Goal: Communication & Community: Answer question/provide support

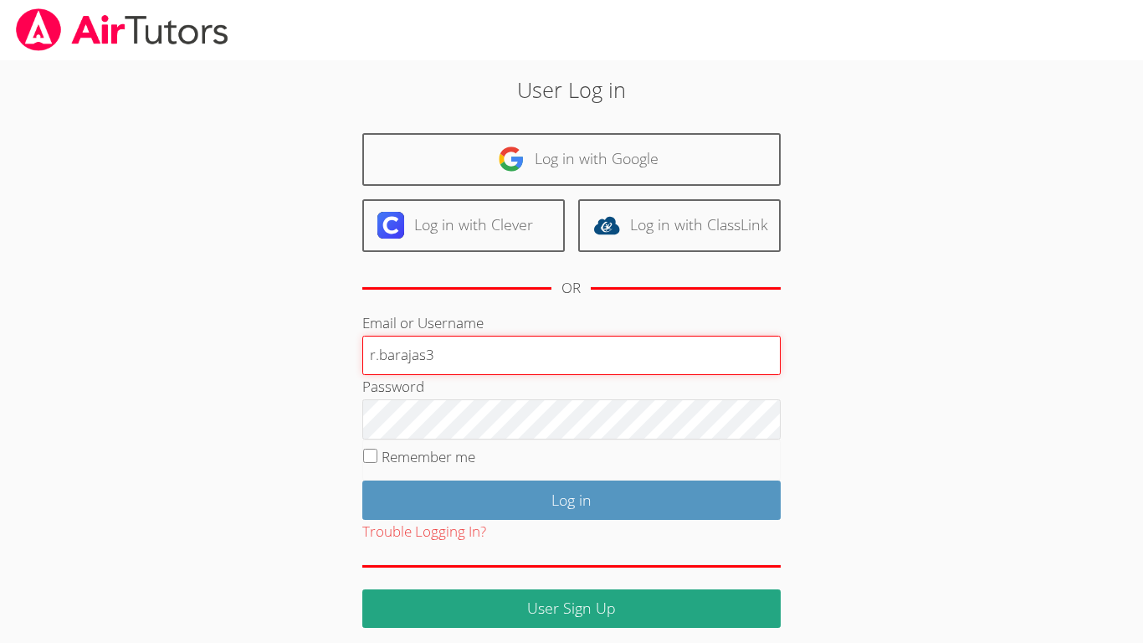
click at [464, 355] on input "r.barajas3" at bounding box center [571, 356] width 418 height 40
type input "r.barajas3@lodiusd.org"
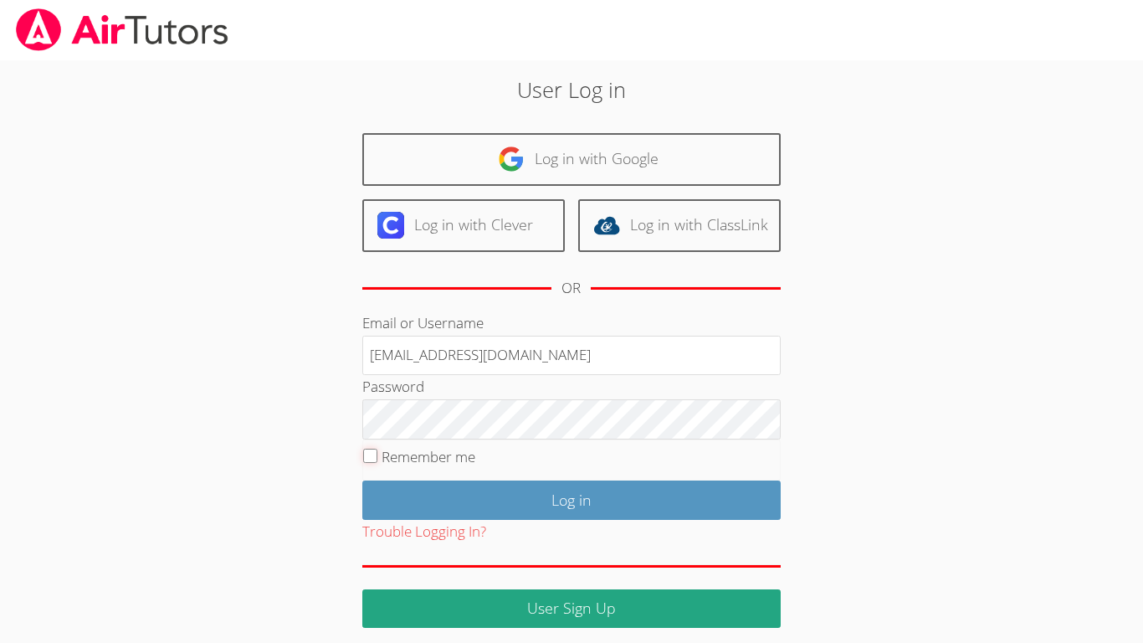
click at [369, 458] on input "Remember me" at bounding box center [370, 456] width 14 height 14
checkbox input "true"
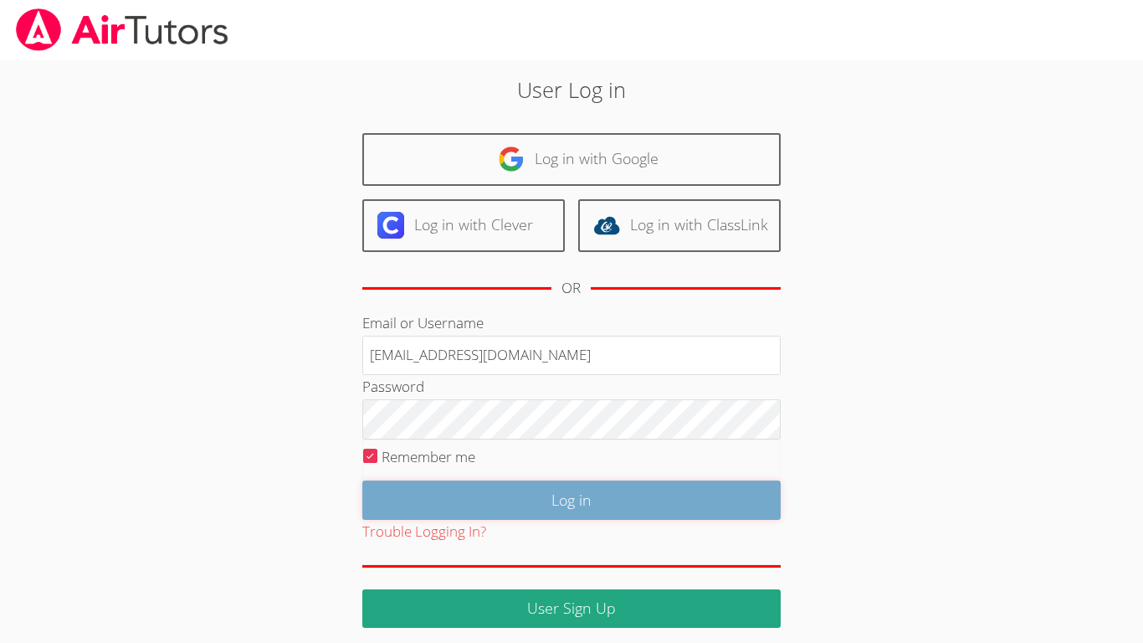
click at [466, 491] on input "Log in" at bounding box center [571, 499] width 418 height 39
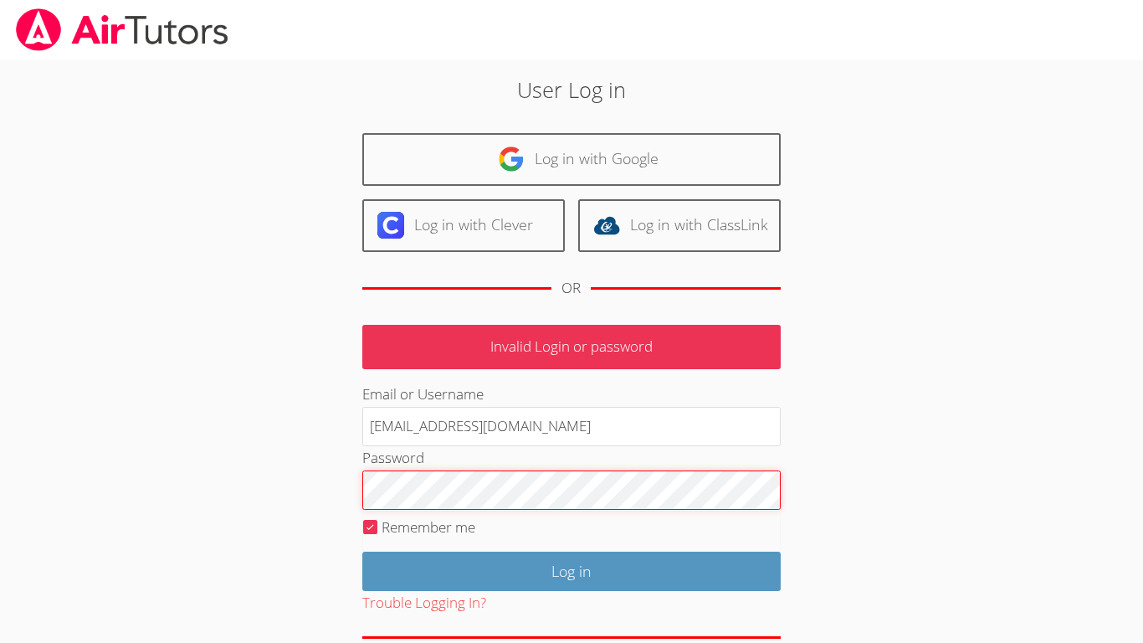
click at [362, 552] on input "Log in" at bounding box center [571, 571] width 418 height 39
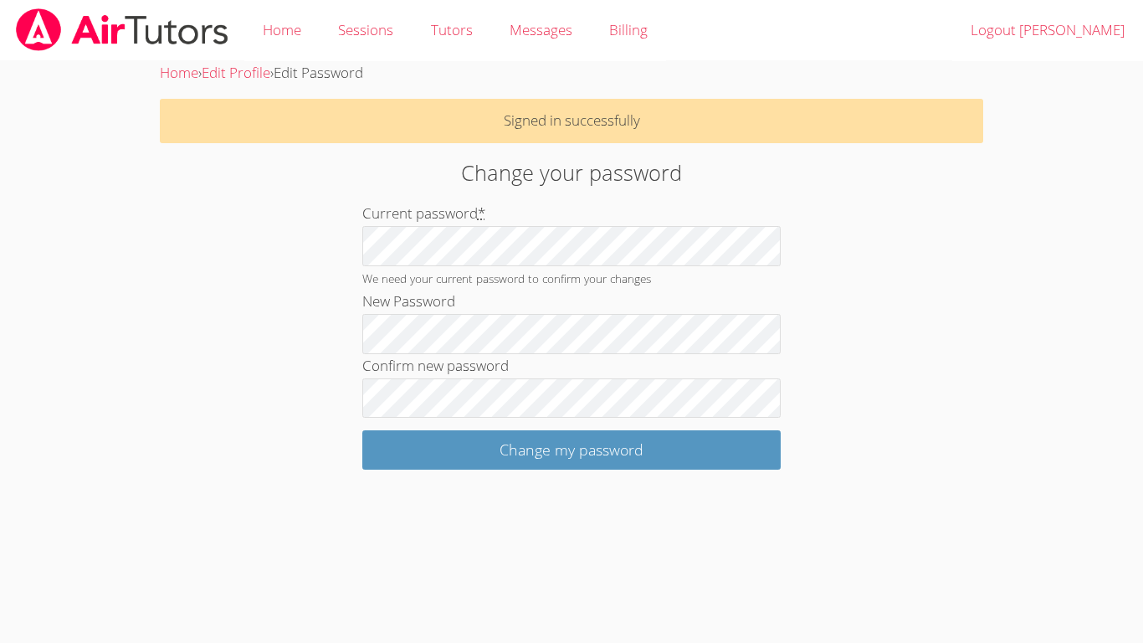
click at [448, 419] on form "Current password * We need your current password to confirm your changes New Pa…" at bounding box center [571, 336] width 418 height 268
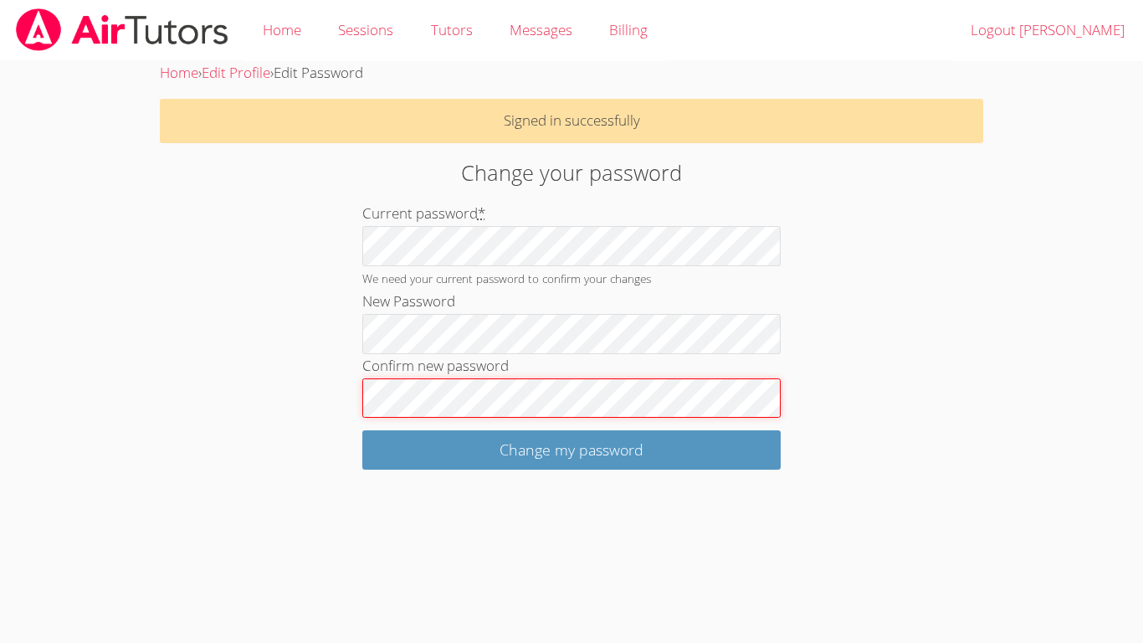
click at [362, 430] on input "Change my password" at bounding box center [571, 449] width 418 height 39
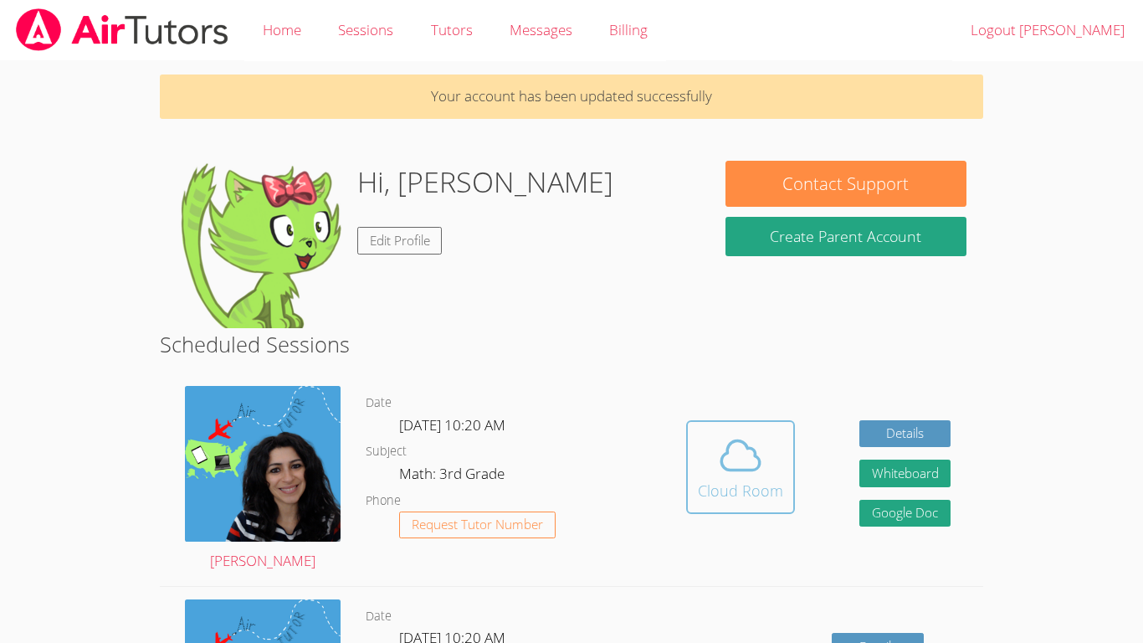
click at [734, 469] on icon at bounding box center [740, 454] width 38 height 29
click at [733, 488] on div "Cloud Room" at bounding box center [740, 490] width 85 height 23
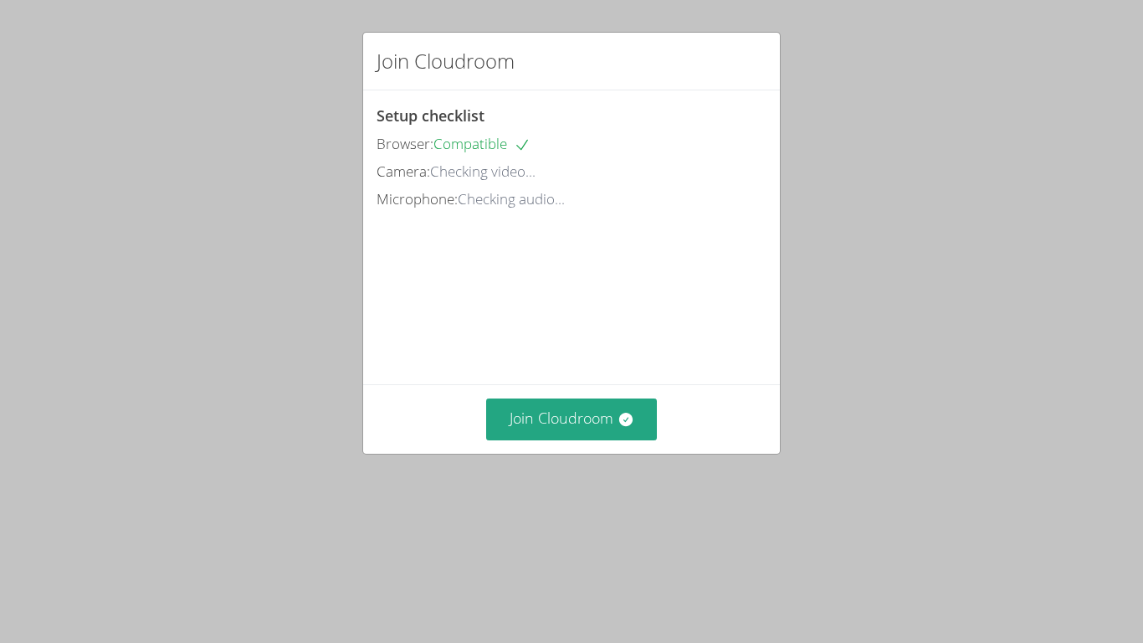
click at [494, 122] on div "Setup checklist Browser: Compatible Camera: Checking video... Microphone: Check…" at bounding box center [572, 158] width 390 height 108
click at [544, 439] on button "Join Cloudroom" at bounding box center [572, 418] width 172 height 41
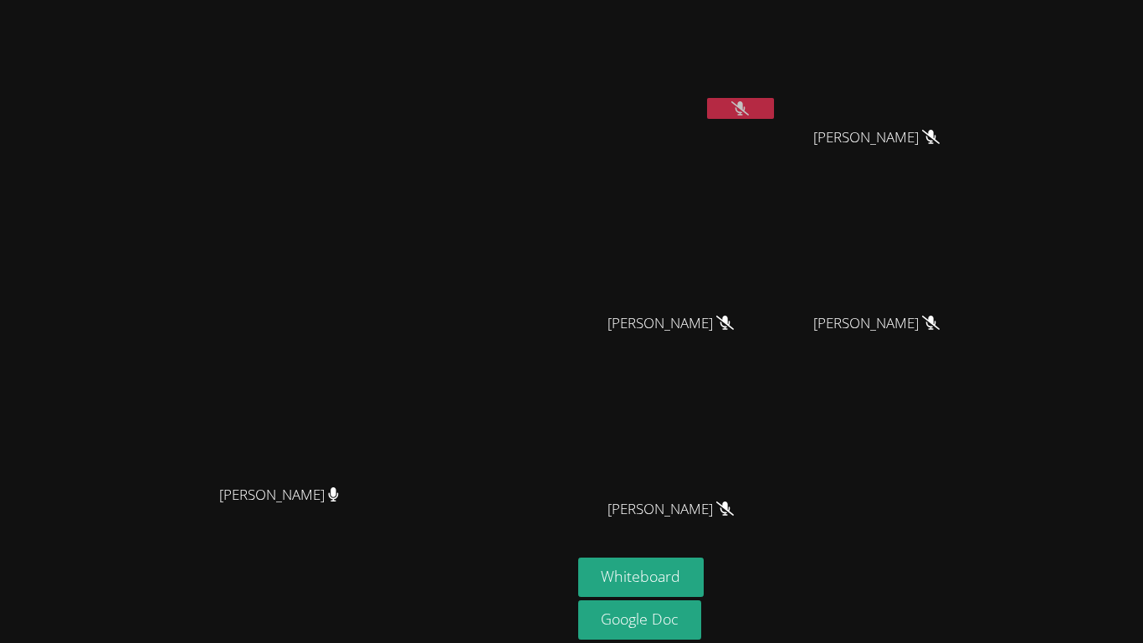
click at [774, 110] on button at bounding box center [740, 108] width 67 height 21
click at [777, 95] on video at bounding box center [677, 63] width 199 height 112
click at [774, 112] on button at bounding box center [740, 108] width 67 height 21
click at [774, 99] on button at bounding box center [740, 108] width 67 height 21
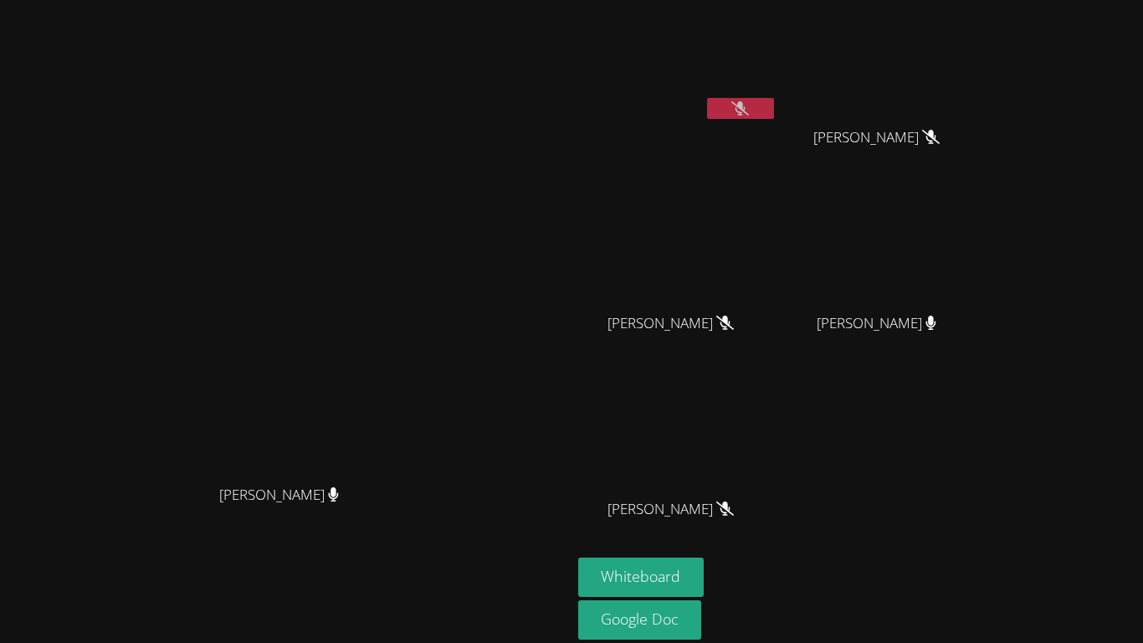
click at [774, 99] on button at bounding box center [740, 108] width 67 height 21
click at [749, 105] on icon at bounding box center [740, 108] width 18 height 14
click at [439, 83] on div "Maya Habou-Klimczak Maya Habou-Klimczak" at bounding box center [286, 353] width 558 height 692
click at [749, 107] on icon at bounding box center [740, 108] width 18 height 14
click at [746, 107] on icon at bounding box center [740, 108] width 11 height 14
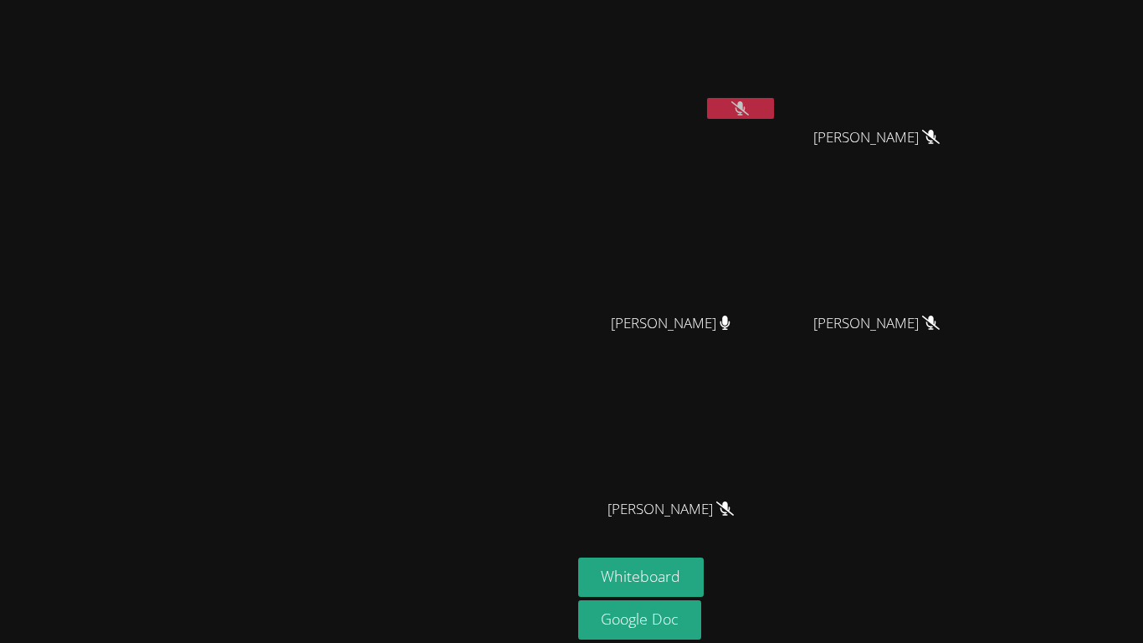
click at [774, 105] on button at bounding box center [740, 108] width 67 height 21
click at [749, 105] on icon at bounding box center [740, 108] width 18 height 14
click at [774, 105] on button at bounding box center [740, 108] width 67 height 21
click at [954, 490] on div "Rogelio De La Cruz Barajas Emma Fernandez Emma Fernandez Edwin Silve Edwin Silv…" at bounding box center [780, 282] width 405 height 551
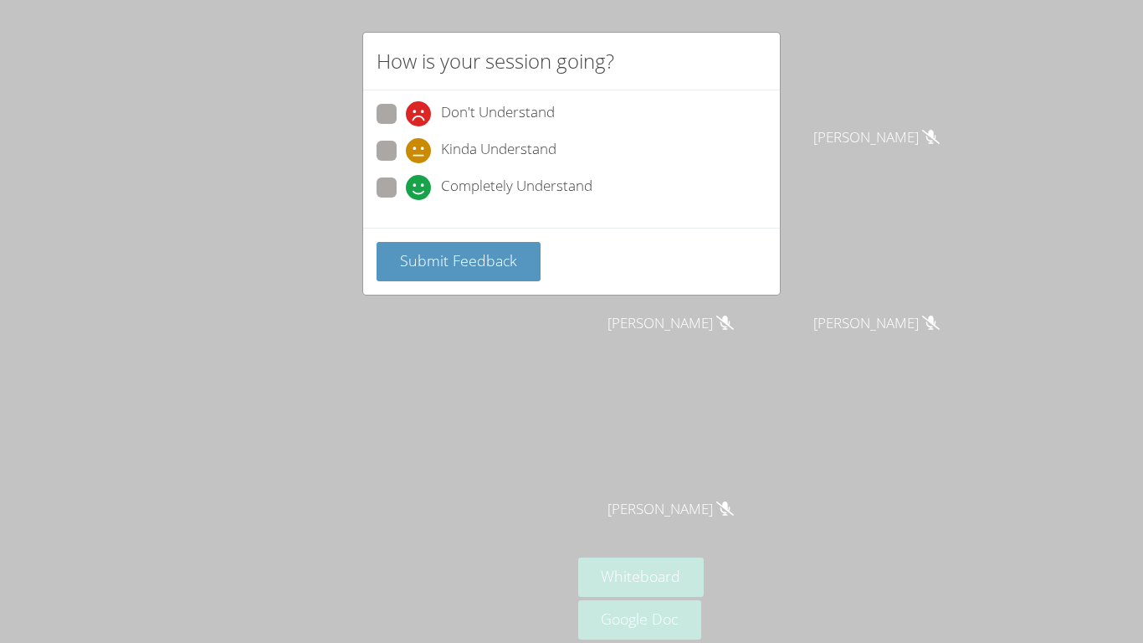
click at [406, 126] on span at bounding box center [406, 126] width 0 height 0
click at [406, 113] on input "Don't Understand" at bounding box center [413, 111] width 14 height 14
radio input "true"
click at [510, 273] on button "Submit Feedback" at bounding box center [459, 261] width 164 height 39
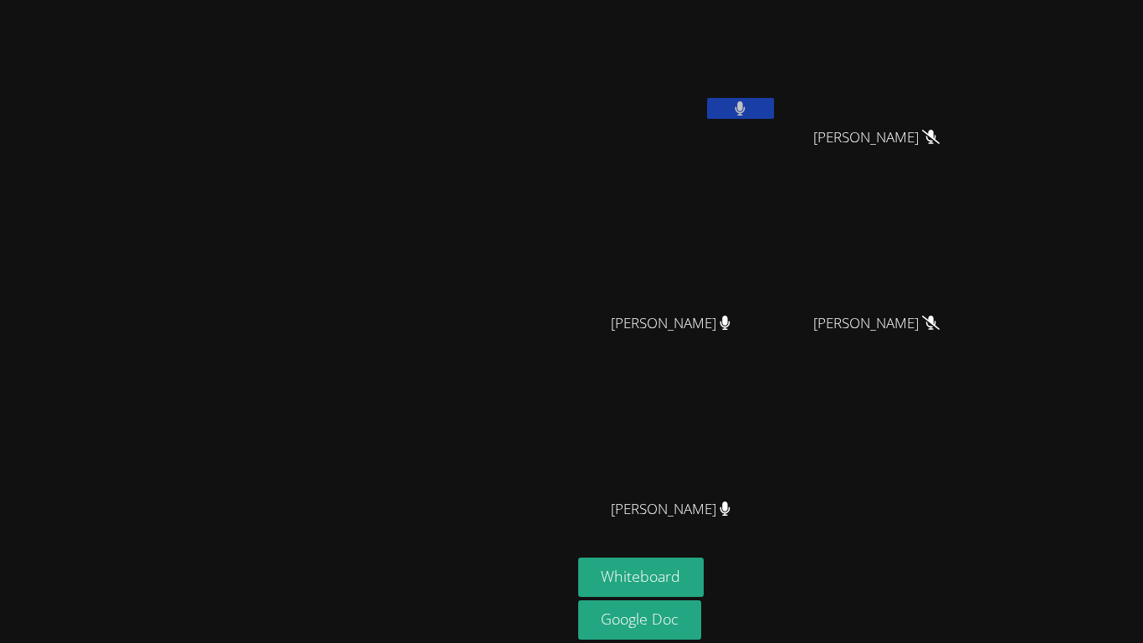
click at [774, 117] on button at bounding box center [740, 108] width 67 height 21
click at [774, 102] on button at bounding box center [740, 108] width 67 height 21
click at [749, 102] on icon at bounding box center [740, 108] width 18 height 14
click at [774, 105] on button at bounding box center [740, 108] width 67 height 21
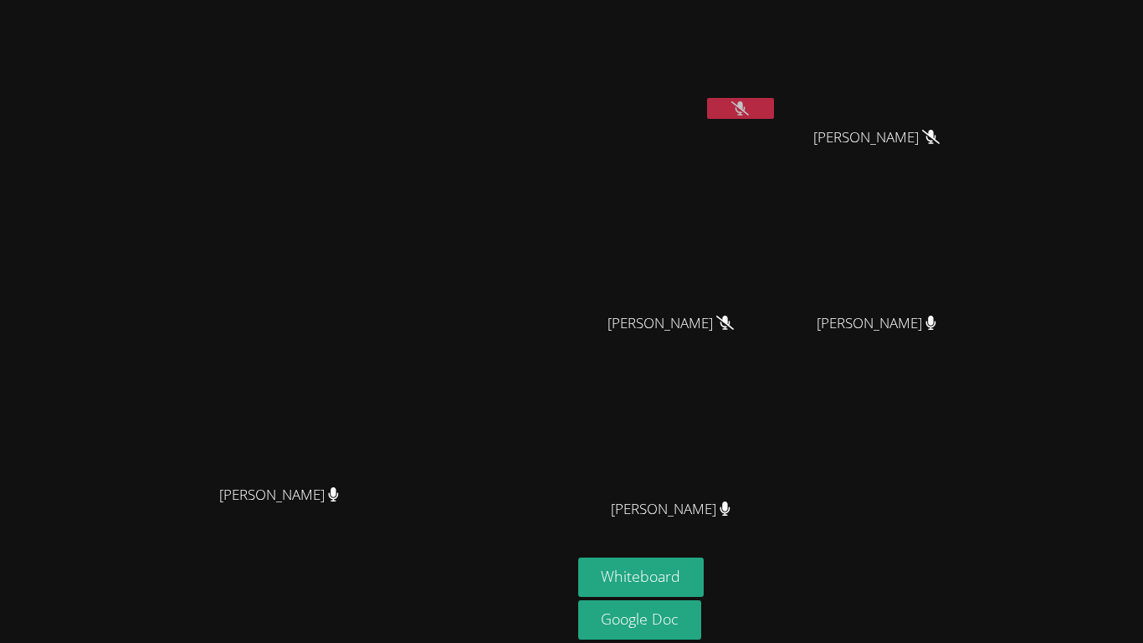
click at [774, 100] on button at bounding box center [740, 108] width 67 height 21
click at [705, 577] on button "Whiteboard" at bounding box center [641, 576] width 126 height 39
click at [160, 220] on video at bounding box center [285, 319] width 251 height 314
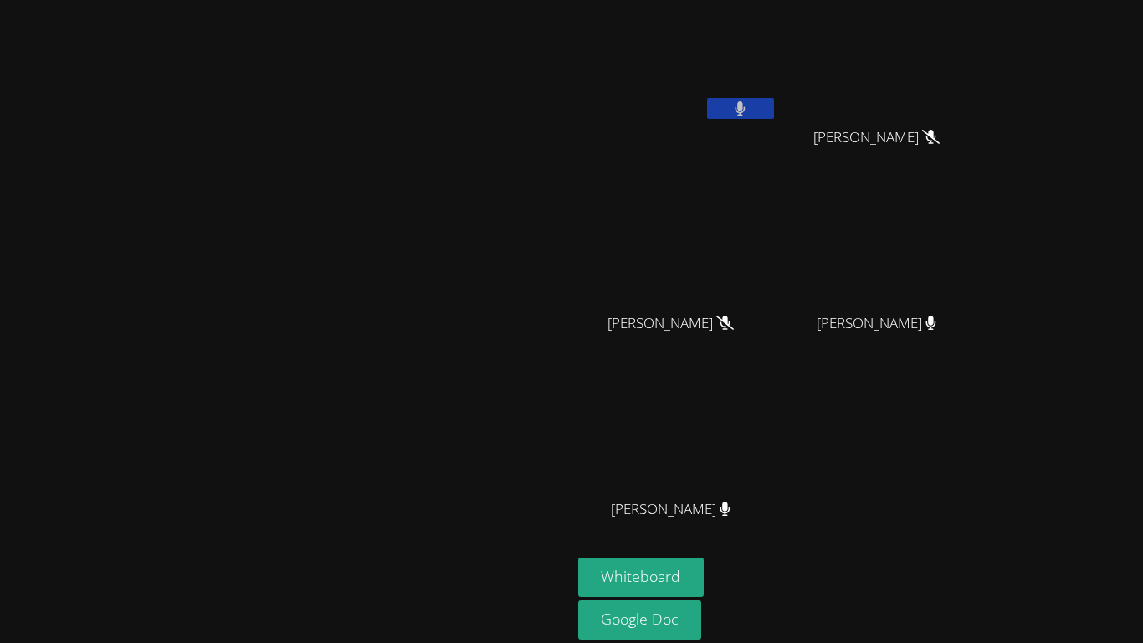
click at [411, 305] on video at bounding box center [285, 319] width 251 height 314
click at [705, 582] on button "Whiteboard" at bounding box center [641, 576] width 126 height 39
click at [777, 95] on video at bounding box center [677, 63] width 199 height 112
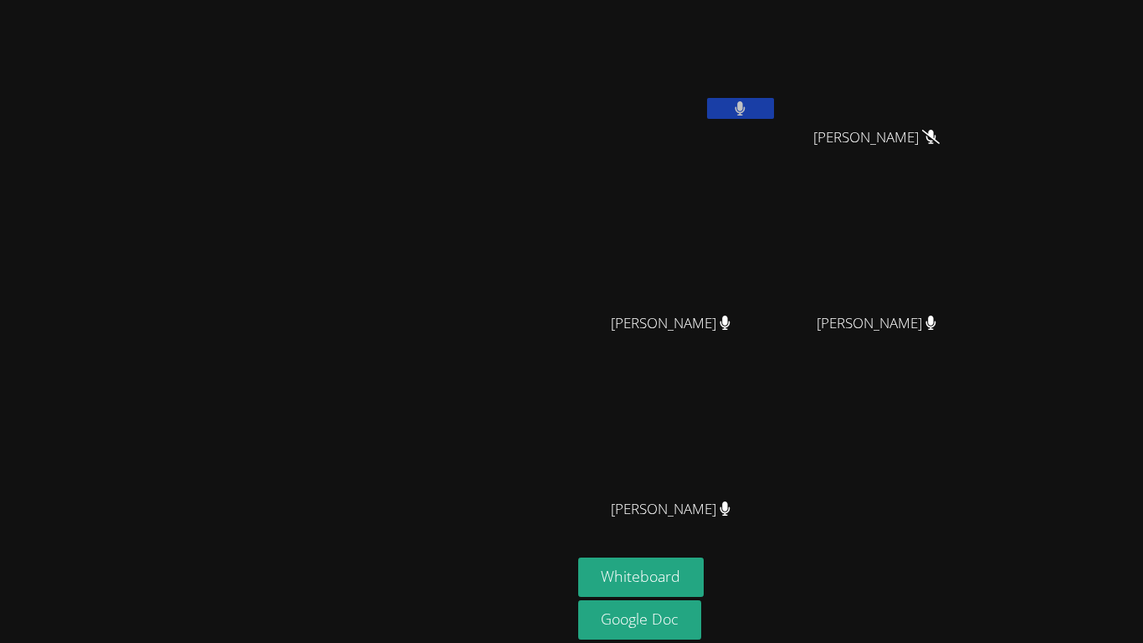
click at [774, 106] on button at bounding box center [740, 108] width 67 height 21
click at [749, 106] on icon at bounding box center [740, 108] width 18 height 14
click at [565, 543] on div "[PERSON_NAME]" at bounding box center [286, 509] width 558 height 67
click at [705, 573] on button "Whiteboard" at bounding box center [641, 576] width 126 height 39
click at [774, 110] on button at bounding box center [740, 108] width 67 height 21
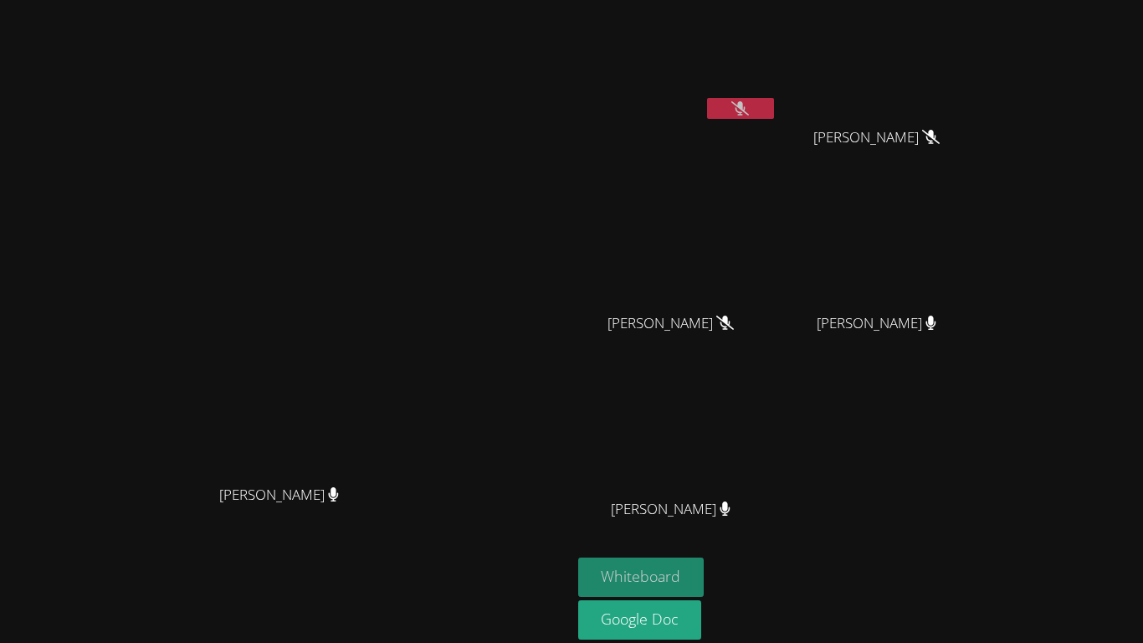
click at [705, 567] on button "Whiteboard" at bounding box center [641, 576] width 126 height 39
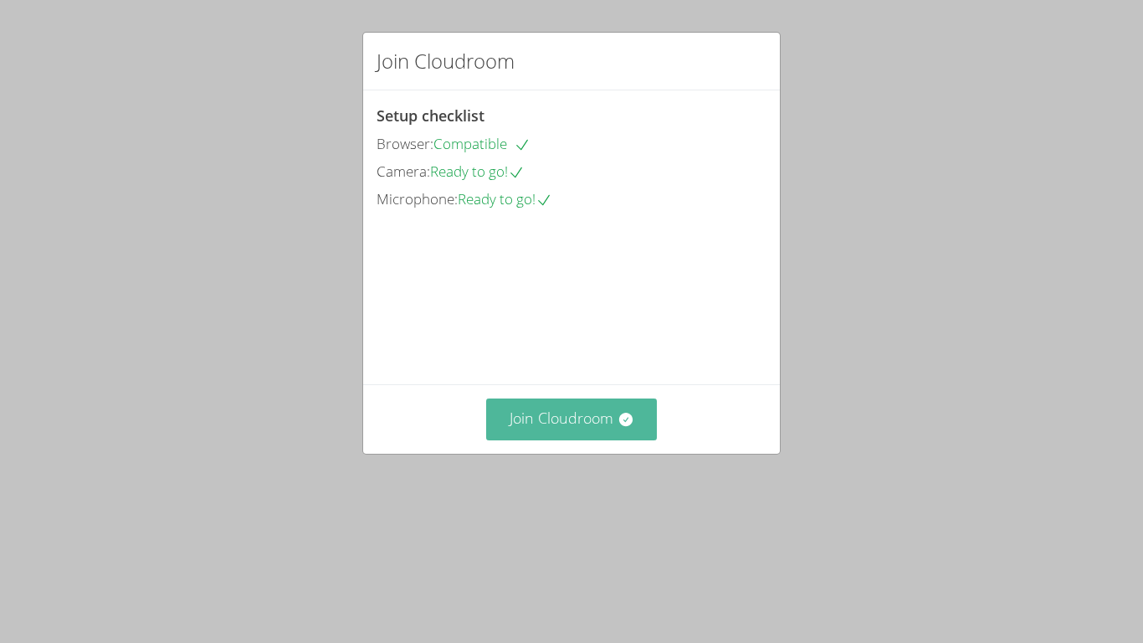
click at [582, 439] on button "Join Cloudroom" at bounding box center [572, 418] width 172 height 41
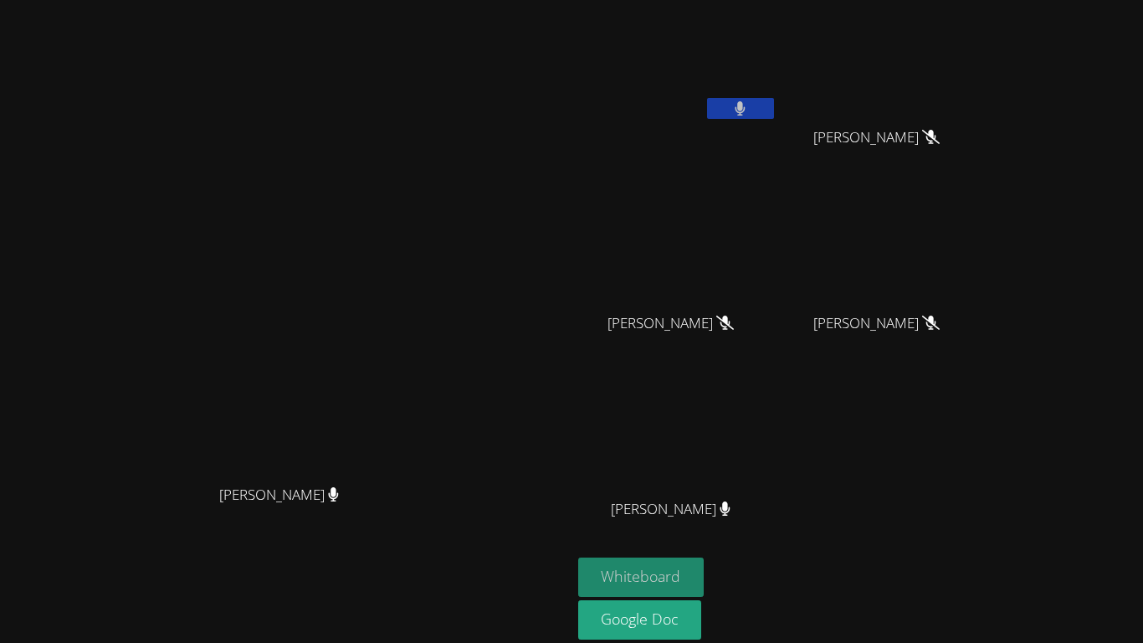
click at [705, 572] on button "Whiteboard" at bounding box center [641, 576] width 126 height 39
